Goal: Task Accomplishment & Management: Use online tool/utility

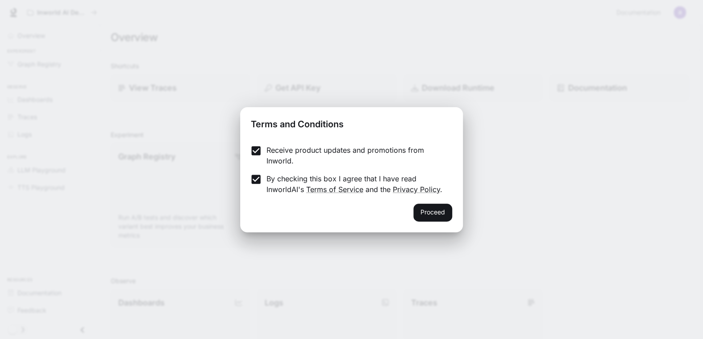
click at [432, 220] on button "Proceed" at bounding box center [432, 212] width 39 height 18
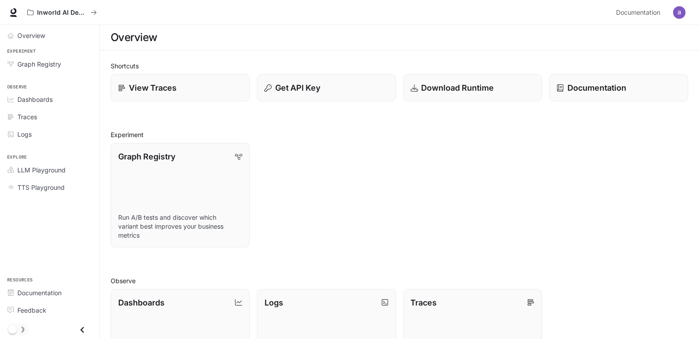
click at [180, 95] on link "View Traces" at bounding box center [180, 87] width 139 height 27
